Goal: Task Accomplishment & Management: Manage account settings

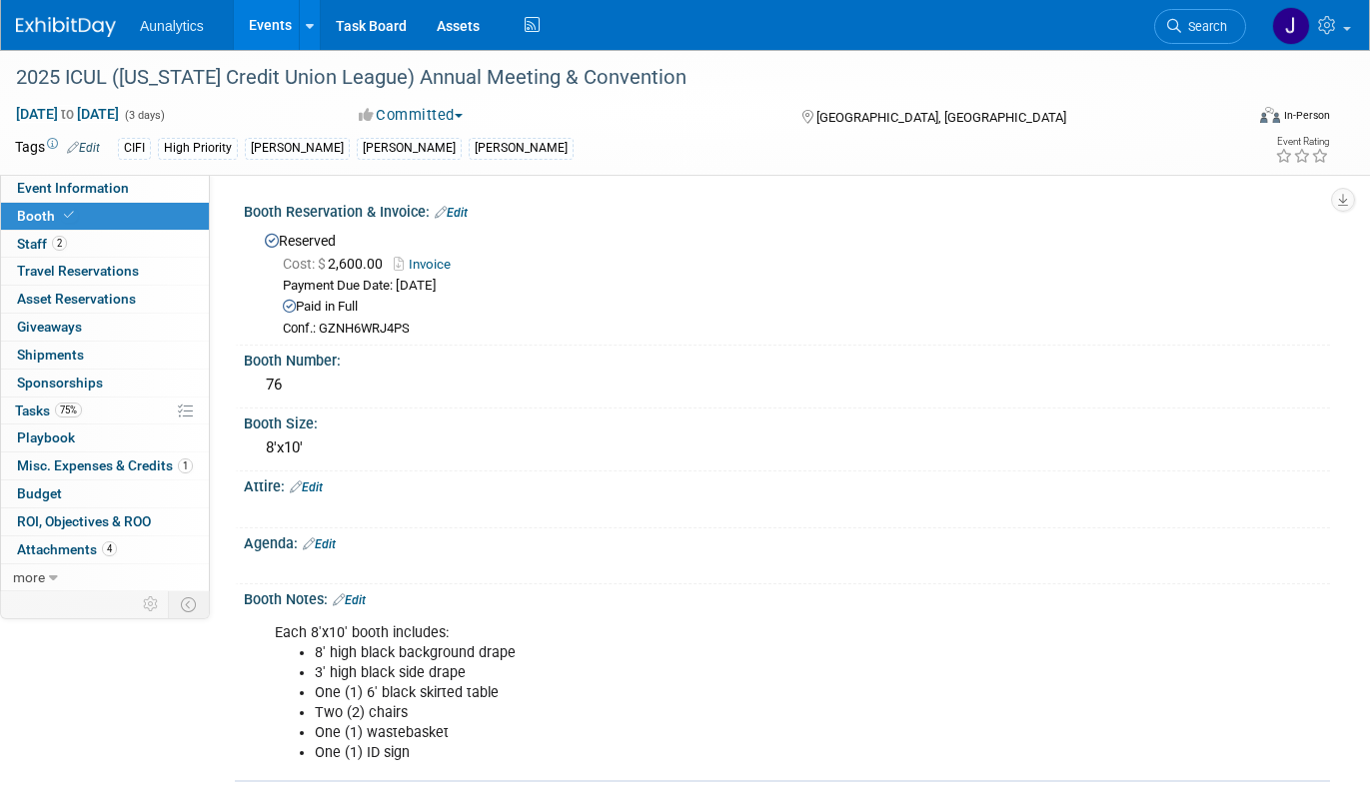
click at [286, 17] on link "Events" at bounding box center [270, 25] width 73 height 50
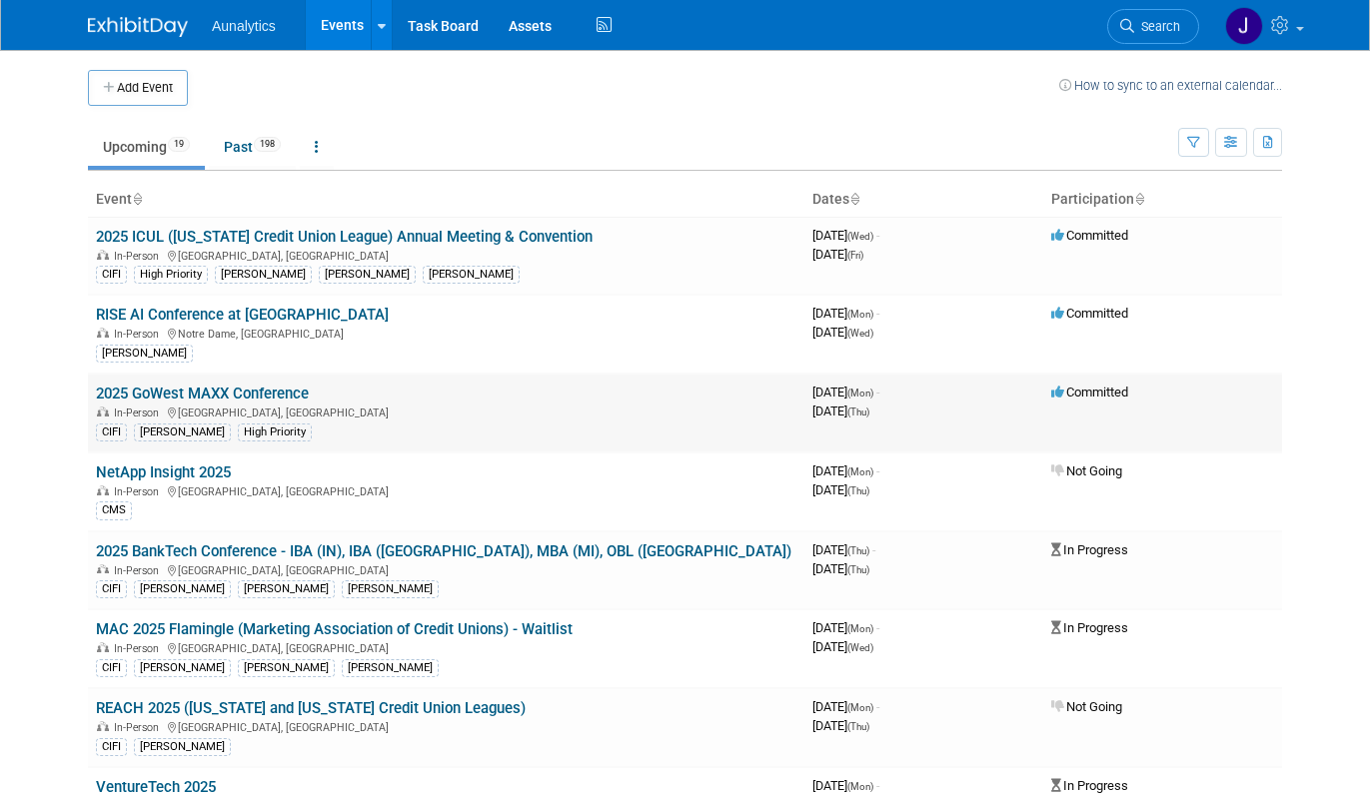
click at [293, 403] on td "2025 GoWest MAXX Conference In-Person Portland, OR CIFI Ryan High Priority" at bounding box center [446, 413] width 716 height 79
click at [293, 393] on link "2025 GoWest MAXX Conference" at bounding box center [202, 394] width 213 height 18
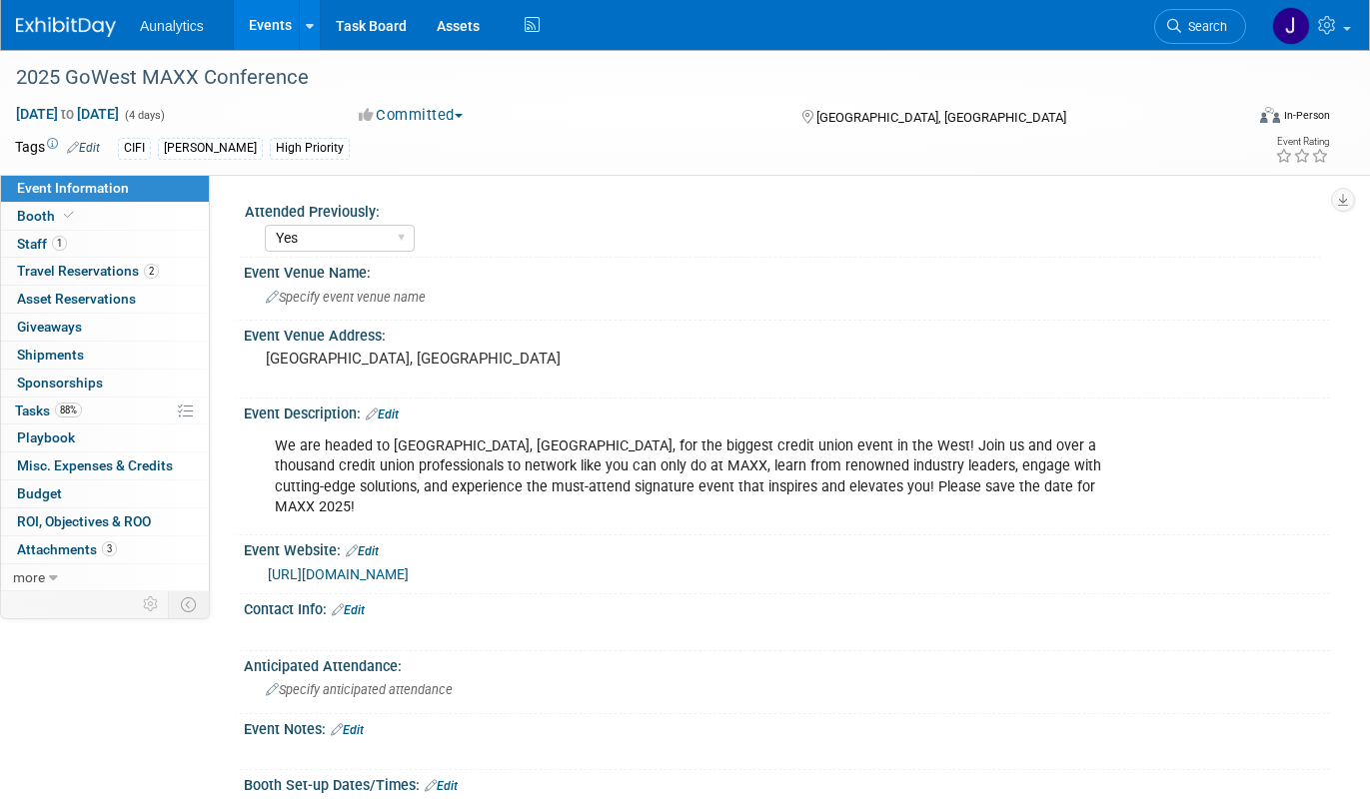
select select "Yes"
click at [242, 72] on div "2025 GoWest MAXX Conference" at bounding box center [613, 78] width 1209 height 36
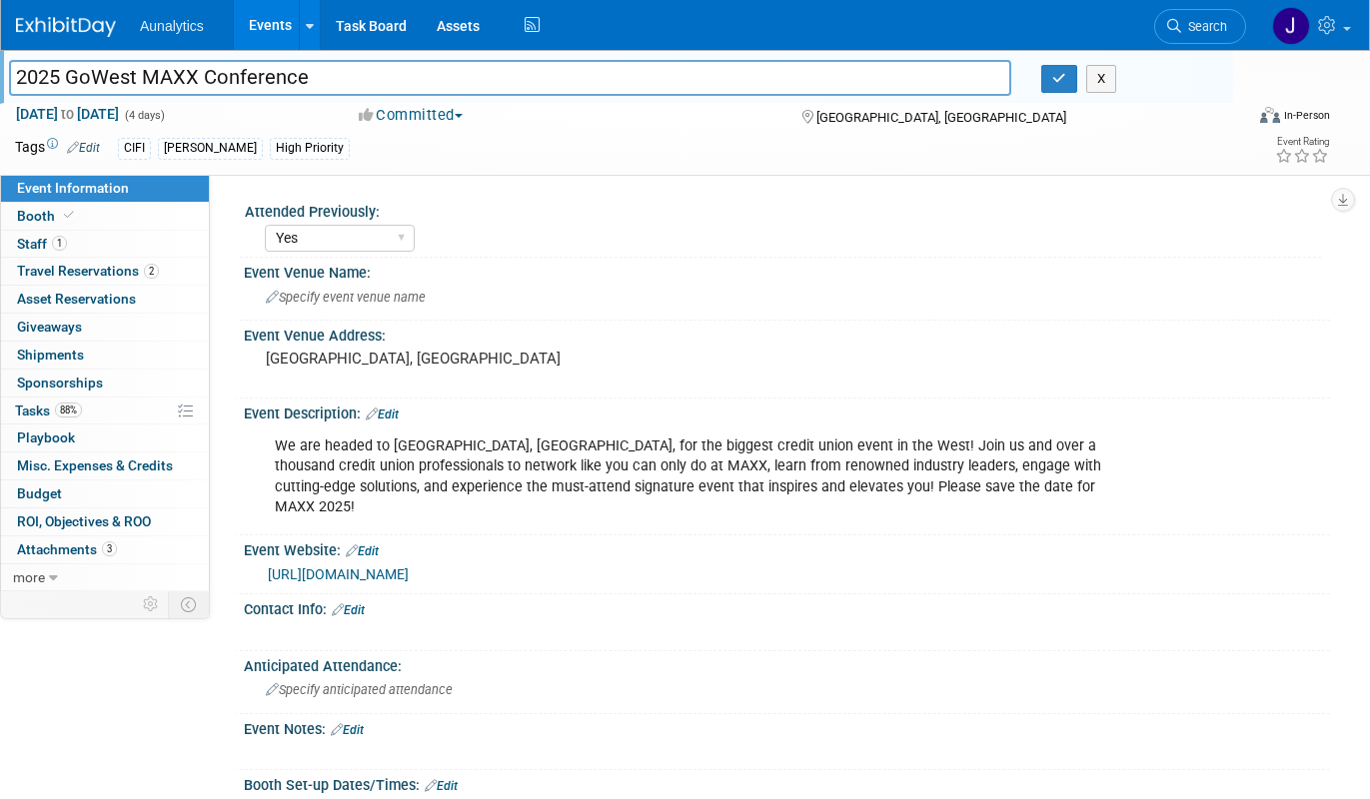
click at [242, 72] on input "2025 GoWest MAXX Conference" at bounding box center [510, 77] width 1002 height 35
